Goal: Obtain resource: Download file/media

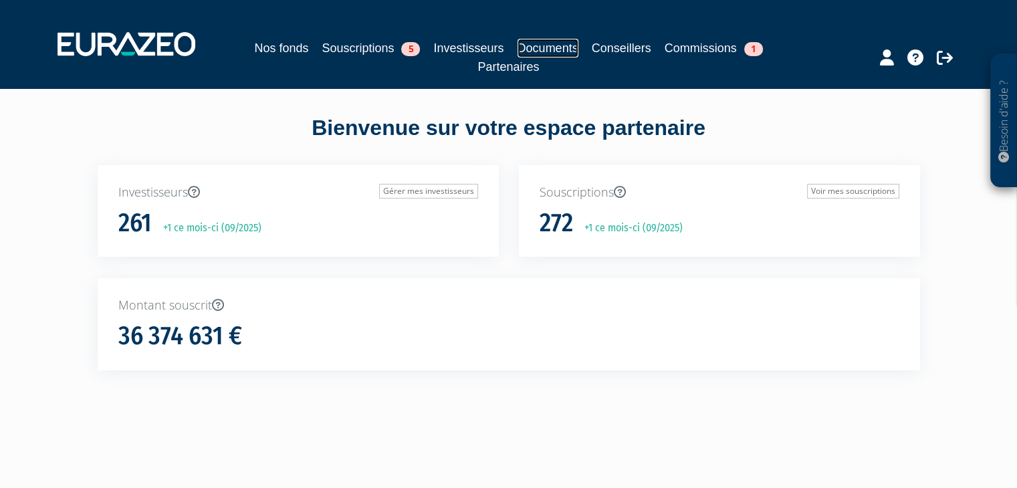
click at [526, 48] on link "Documents" at bounding box center [547, 48] width 61 height 19
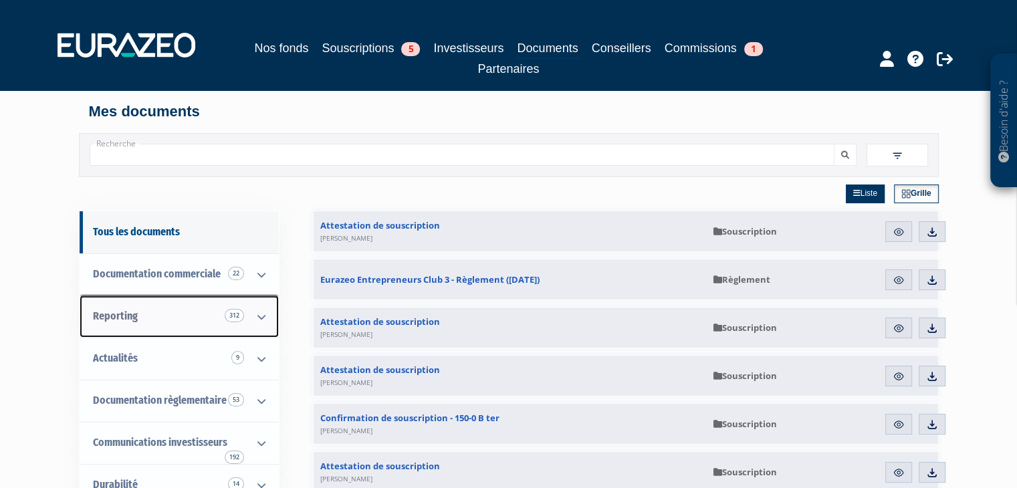
click at [168, 297] on link "Reporting 312" at bounding box center [179, 316] width 199 height 42
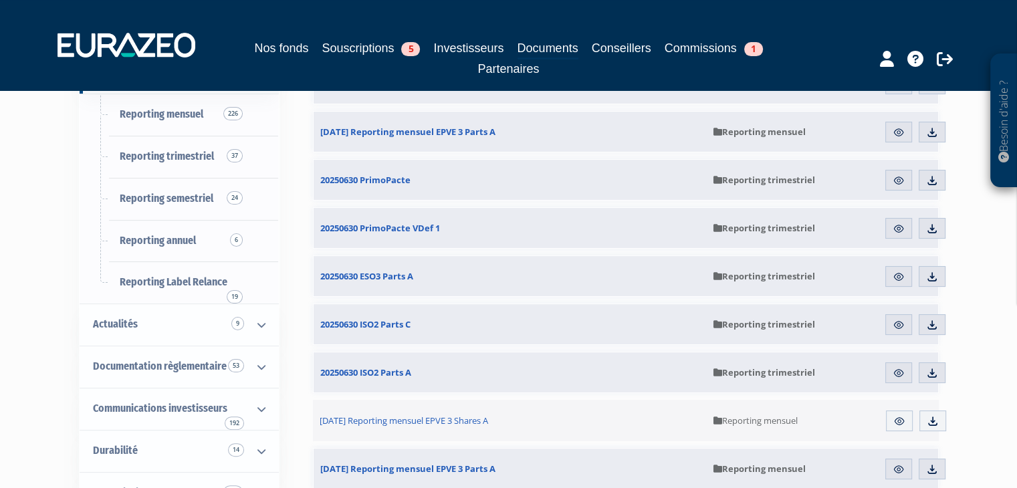
scroll to position [267, 0]
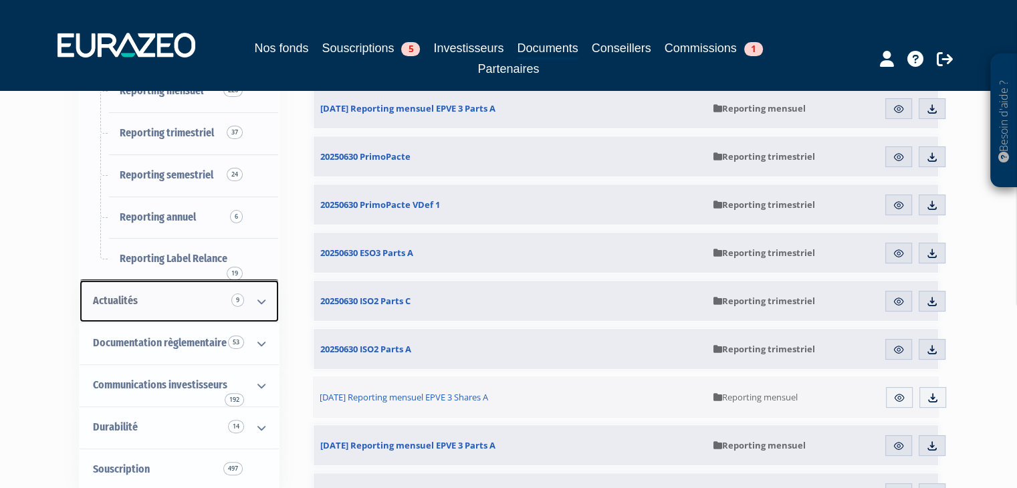
click at [167, 296] on link "Actualités 9" at bounding box center [179, 301] width 199 height 42
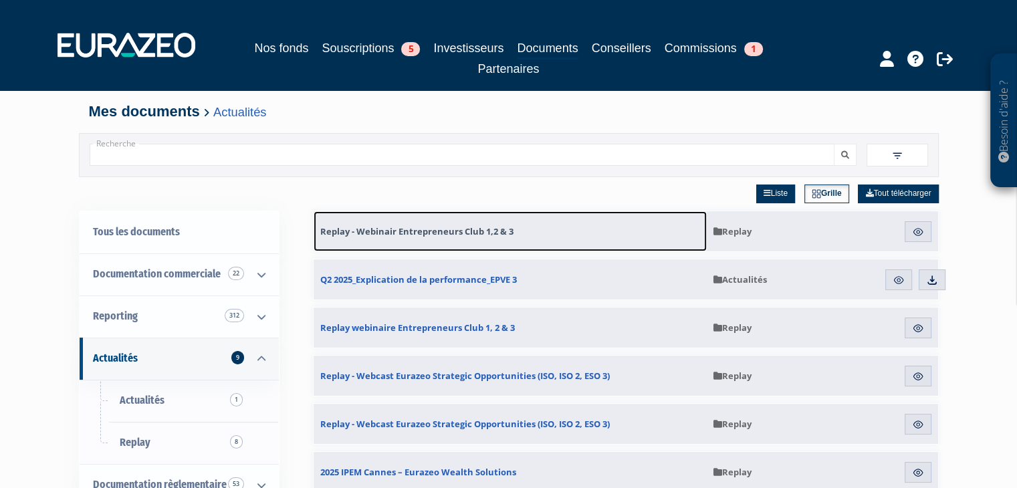
click at [363, 235] on span "Replay - Webinair Entrepreneurs Club 1,2 & 3" at bounding box center [416, 231] width 193 height 12
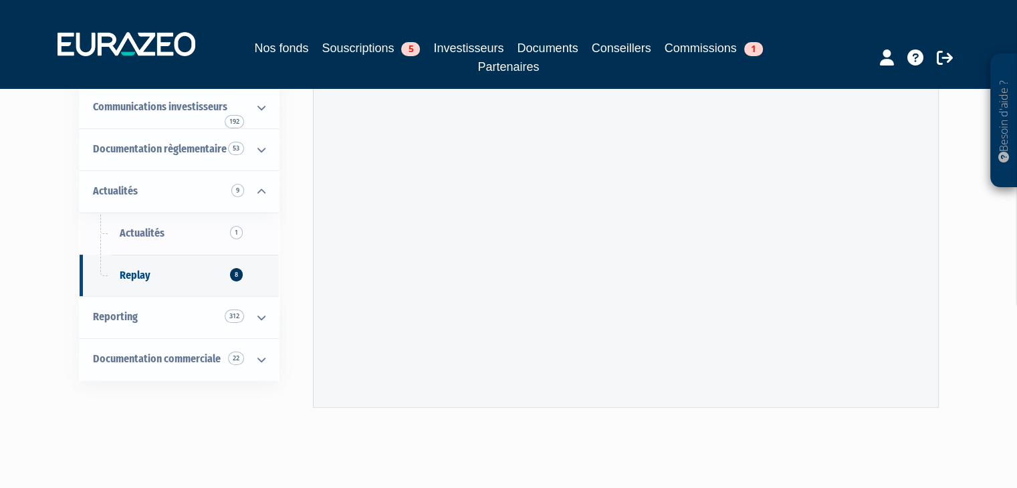
scroll to position [107, 0]
